Goal: Information Seeking & Learning: Check status

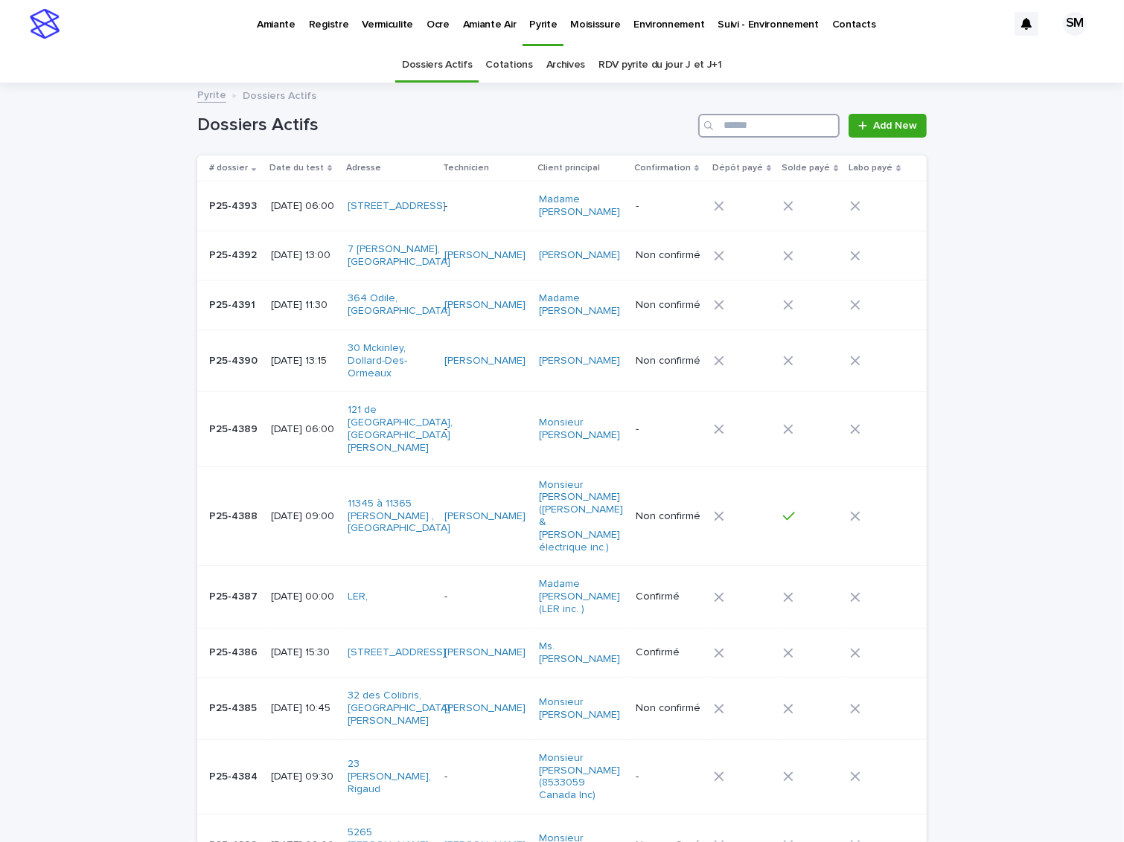
click at [745, 122] on input "Search" at bounding box center [768, 126] width 141 height 24
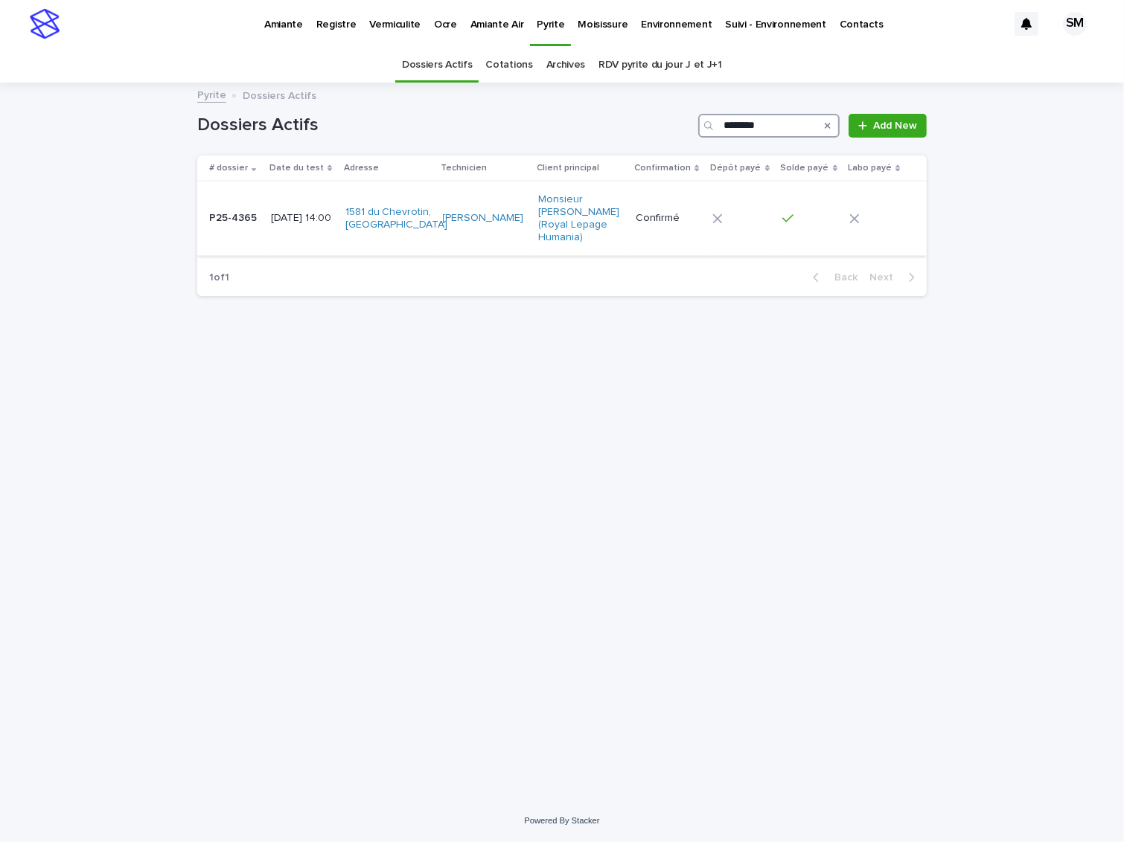
type input "********"
click at [229, 226] on td "P25-4365 P25-4365" at bounding box center [231, 219] width 68 height 74
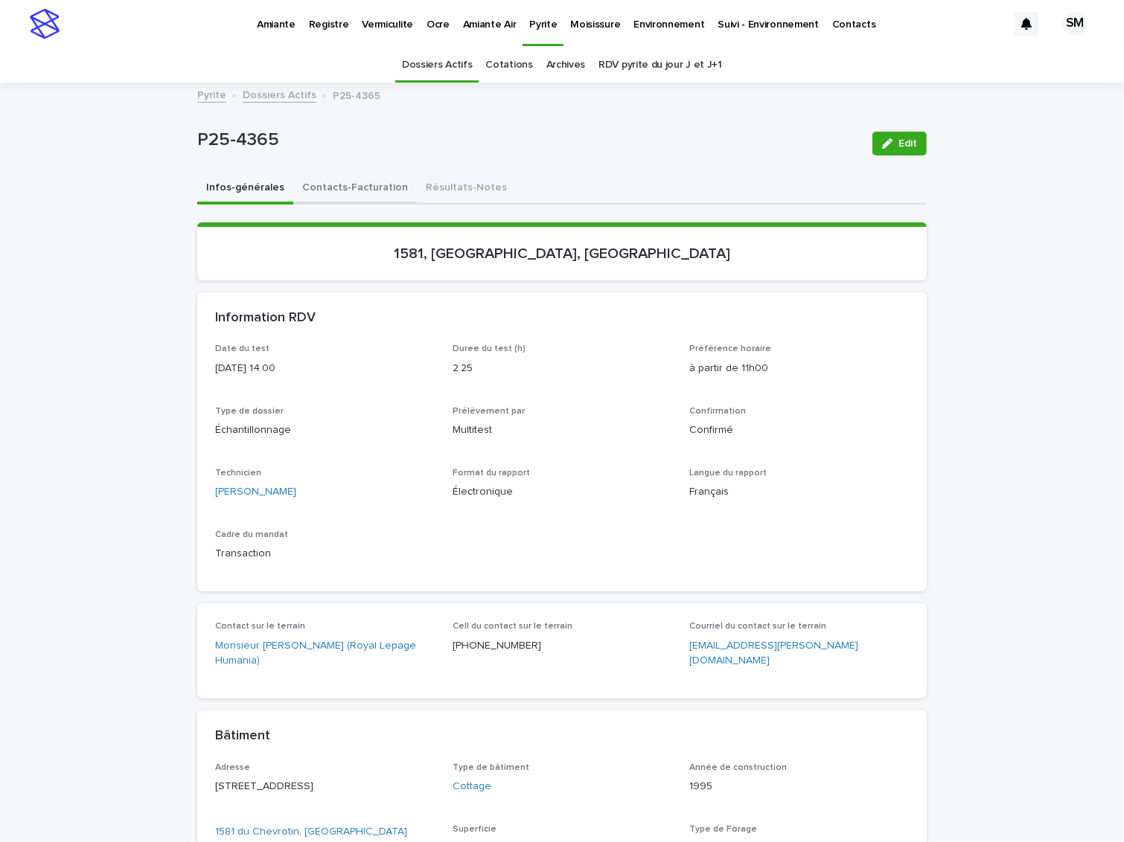
click at [336, 185] on button "Contacts-Facturation" at bounding box center [355, 188] width 124 height 31
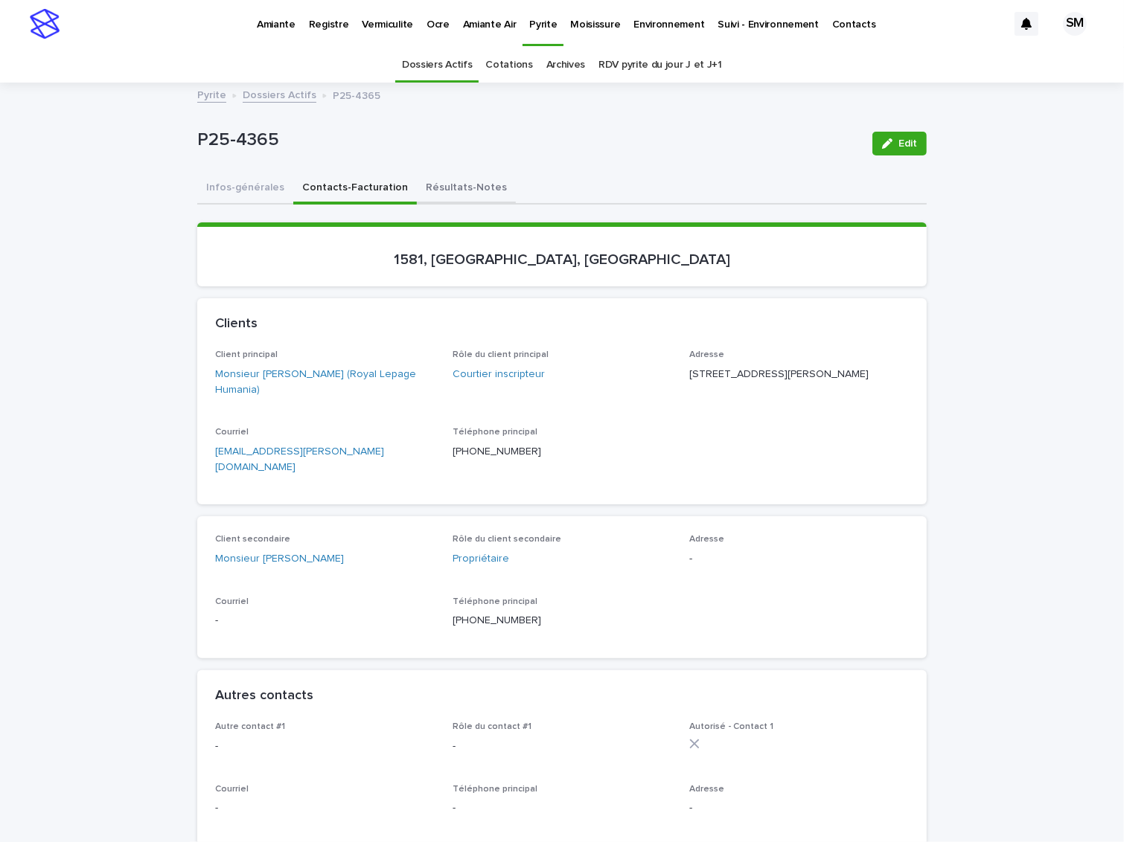
click at [420, 179] on button "Résultats-Notes" at bounding box center [466, 188] width 99 height 31
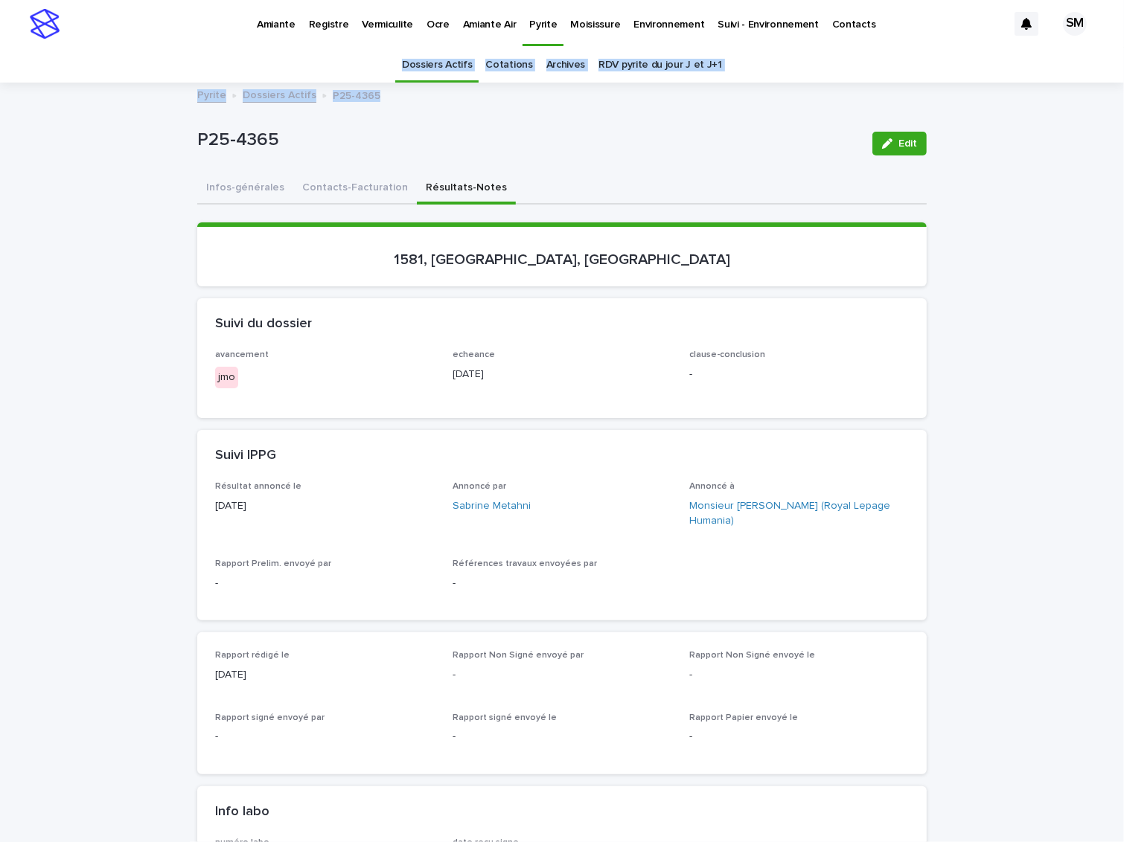
drag, startPoint x: 1108, startPoint y: 41, endPoint x: 1106, endPoint y: 88, distance: 46.9
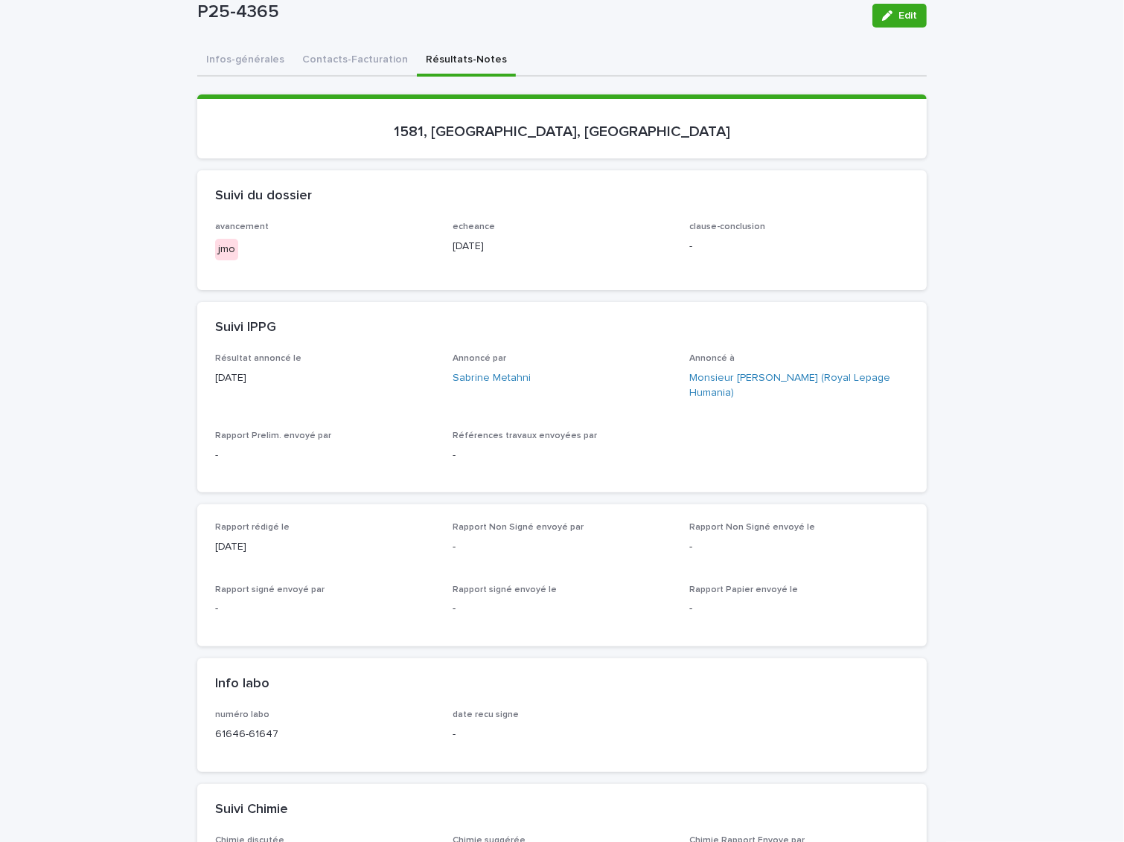
scroll to position [135, 0]
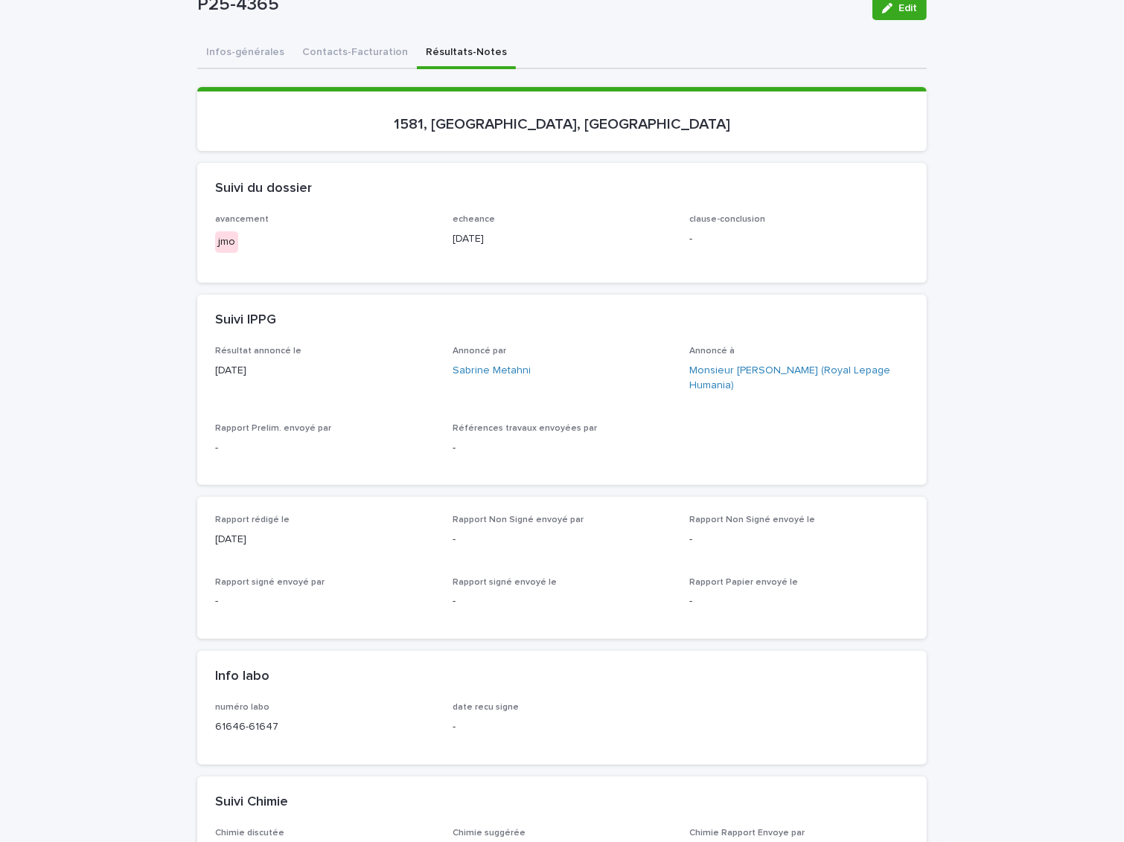
click at [1051, 170] on div "Loading... Saving… Loading... Saving… P25-4365 Edit P25-4365 Edit Sorry, there …" at bounding box center [562, 810] width 1124 height 1723
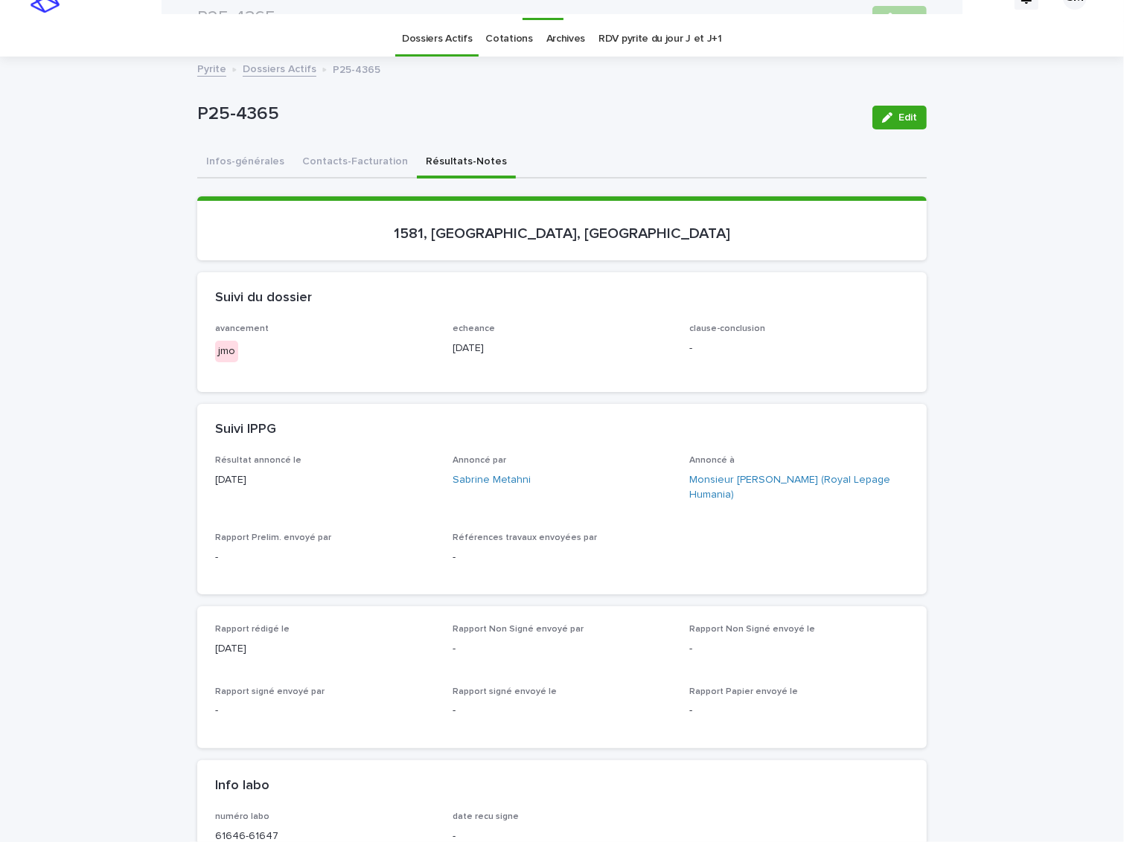
scroll to position [0, 0]
